Goal: Information Seeking & Learning: Learn about a topic

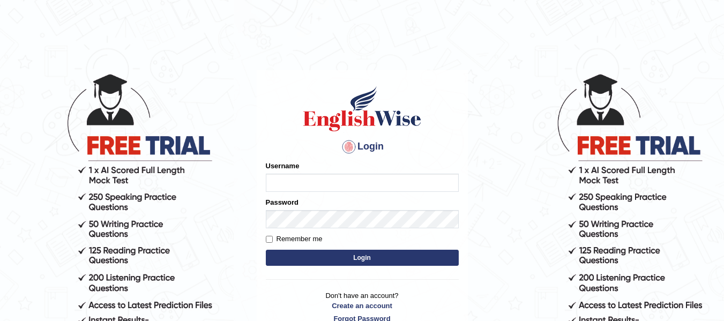
type input "[PERSON_NAME]"
drag, startPoint x: 0, startPoint y: 0, endPoint x: 355, endPoint y: 253, distance: 436.0
click at [355, 253] on button "Login" at bounding box center [362, 258] width 193 height 16
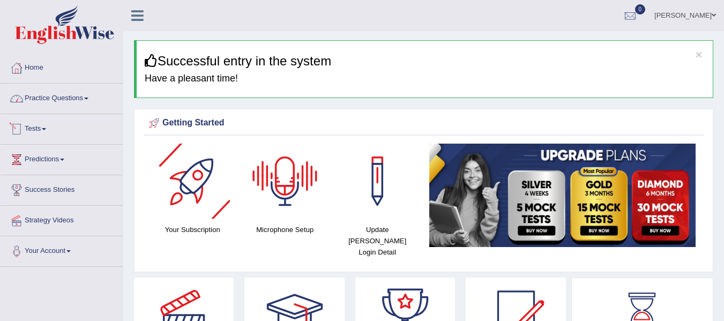
click at [95, 109] on link "Practice Questions" at bounding box center [62, 97] width 122 height 27
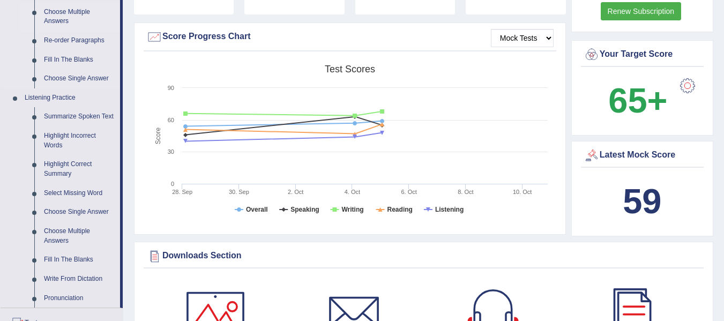
scroll to position [393, 0]
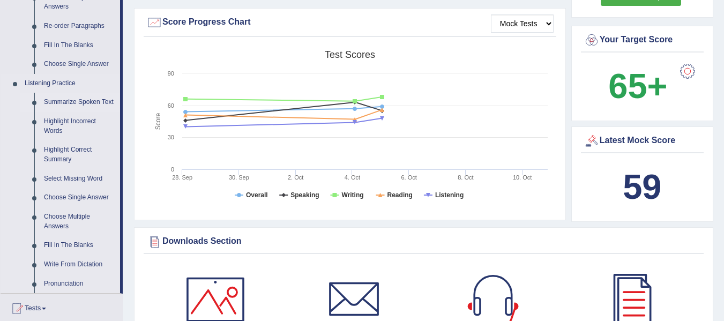
click at [66, 103] on link "Summarize Spoken Text" at bounding box center [79, 102] width 81 height 19
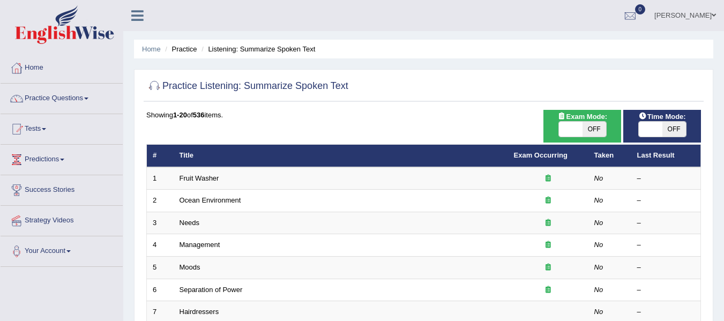
click at [575, 130] on span at bounding box center [571, 129] width 24 height 15
checkbox input "true"
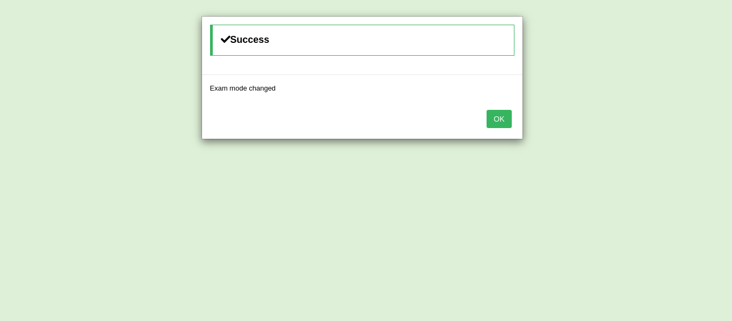
click at [498, 113] on button "OK" at bounding box center [499, 119] width 25 height 18
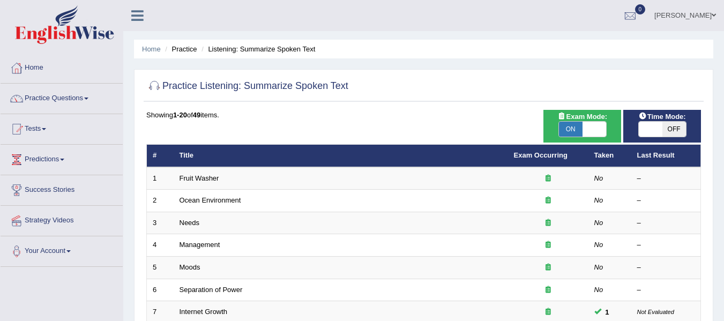
click at [653, 129] on span at bounding box center [651, 129] width 24 height 15
checkbox input "true"
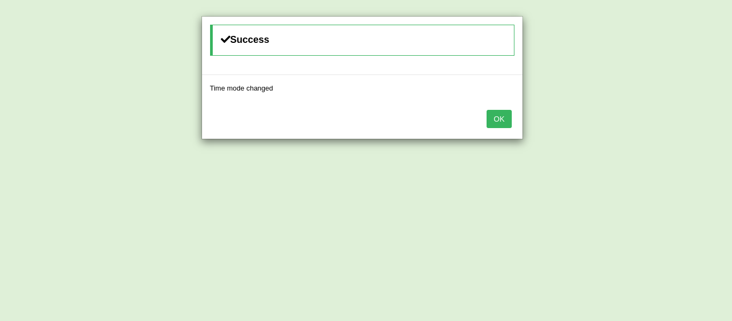
click at [487, 119] on button "OK" at bounding box center [499, 119] width 25 height 18
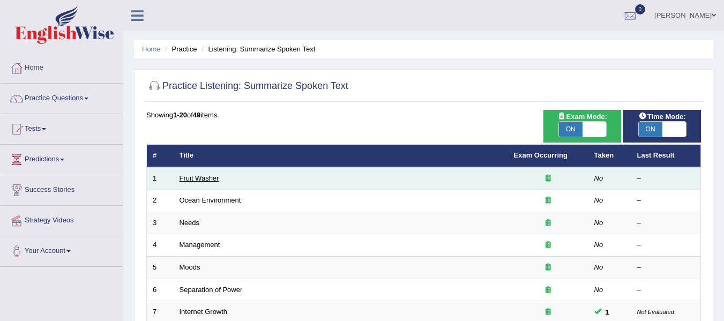
click at [212, 178] on link "Fruit Washer" at bounding box center [200, 178] width 40 height 8
